Goal: Task Accomplishment & Management: Complete application form

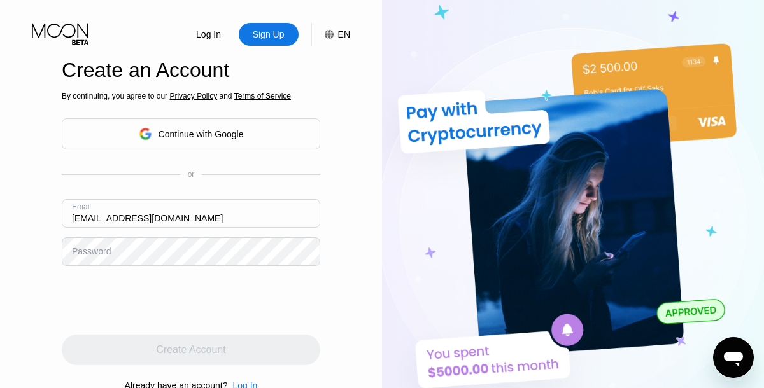
type input "[EMAIL_ADDRESS][DOMAIN_NAME]"
click at [191, 350] on div "Create Account" at bounding box center [190, 350] width 69 height 13
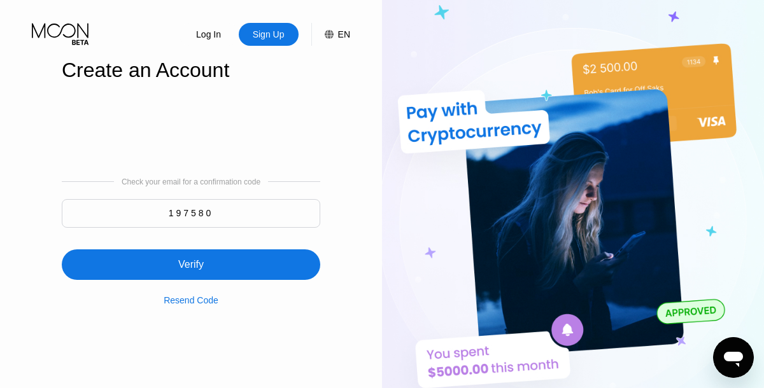
type input "197580"
click at [191, 257] on div "Verify" at bounding box center [191, 265] width 259 height 31
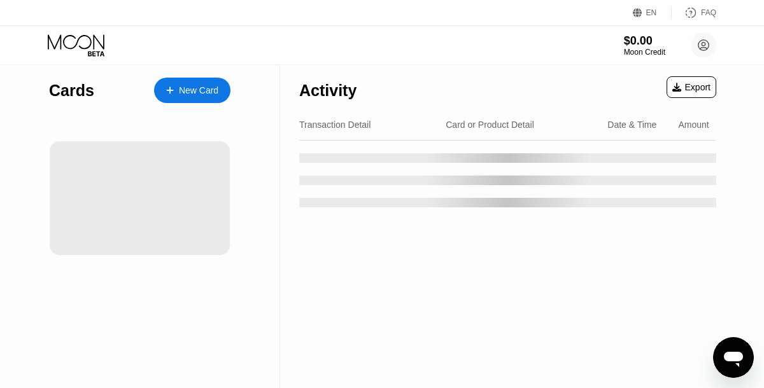
click at [192, 90] on div "New Card" at bounding box center [198, 90] width 39 height 11
